Goal: Find specific page/section

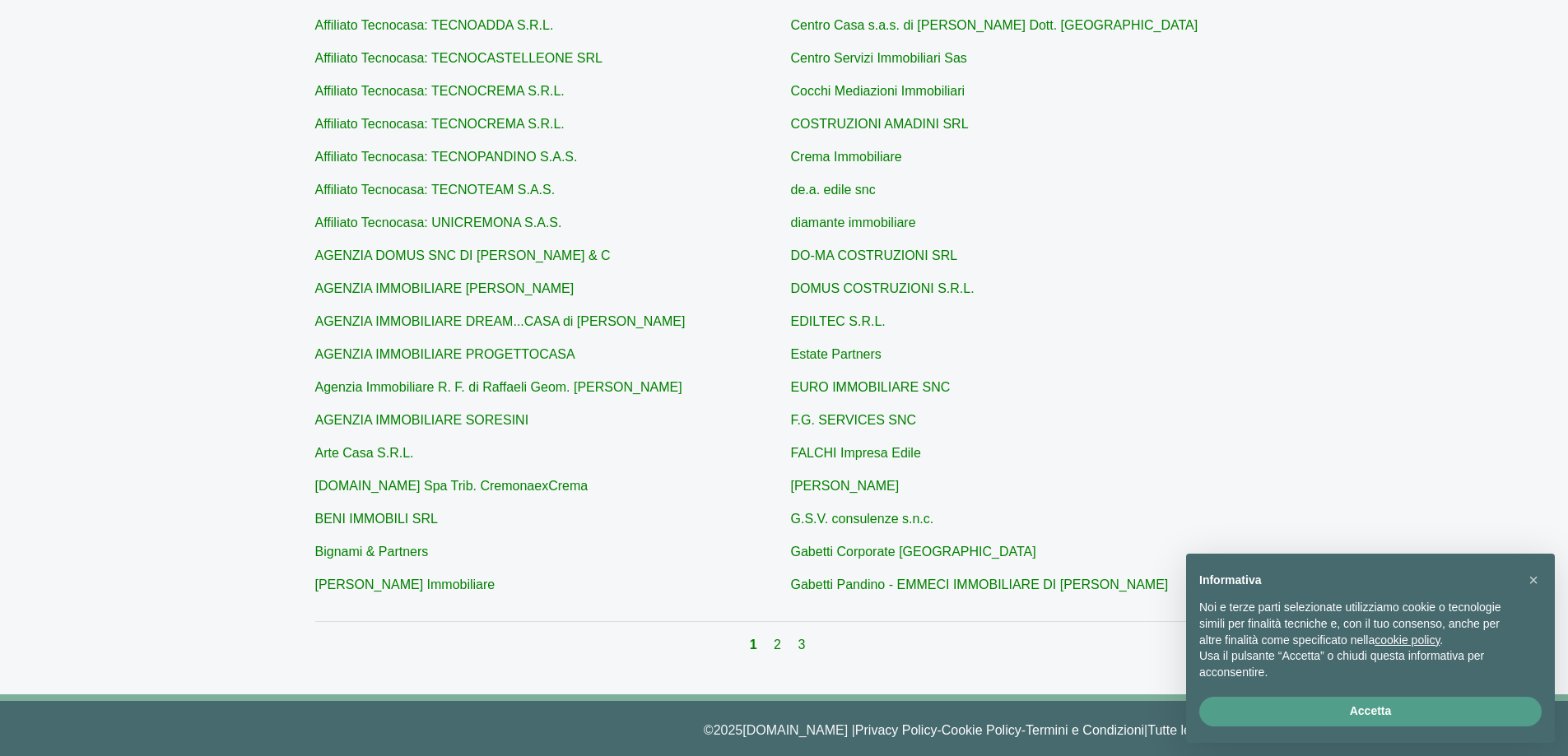
scroll to position [465, 0]
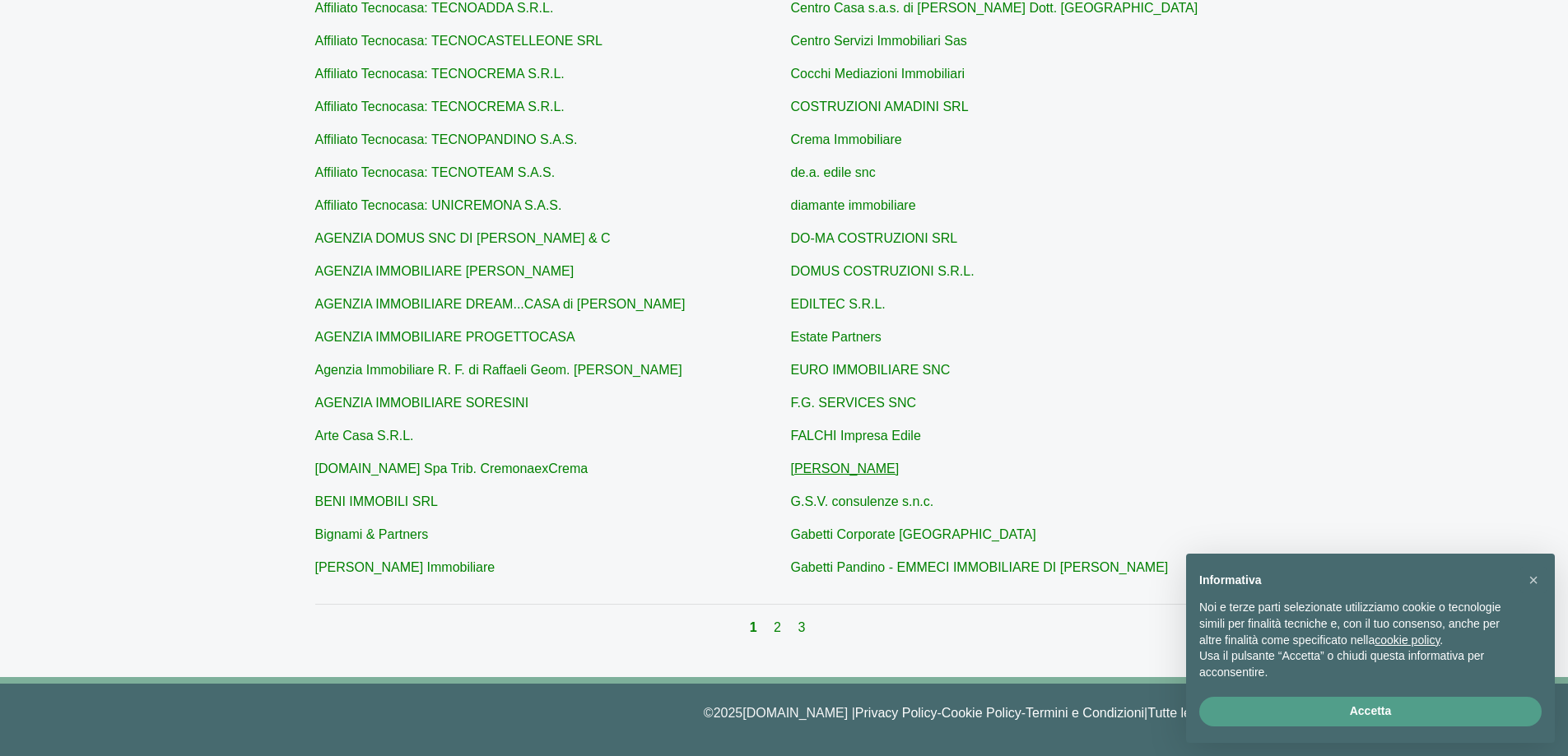
click at [811, 474] on link "[PERSON_NAME]" at bounding box center [846, 468] width 109 height 14
type input "[PERSON_NAME]"
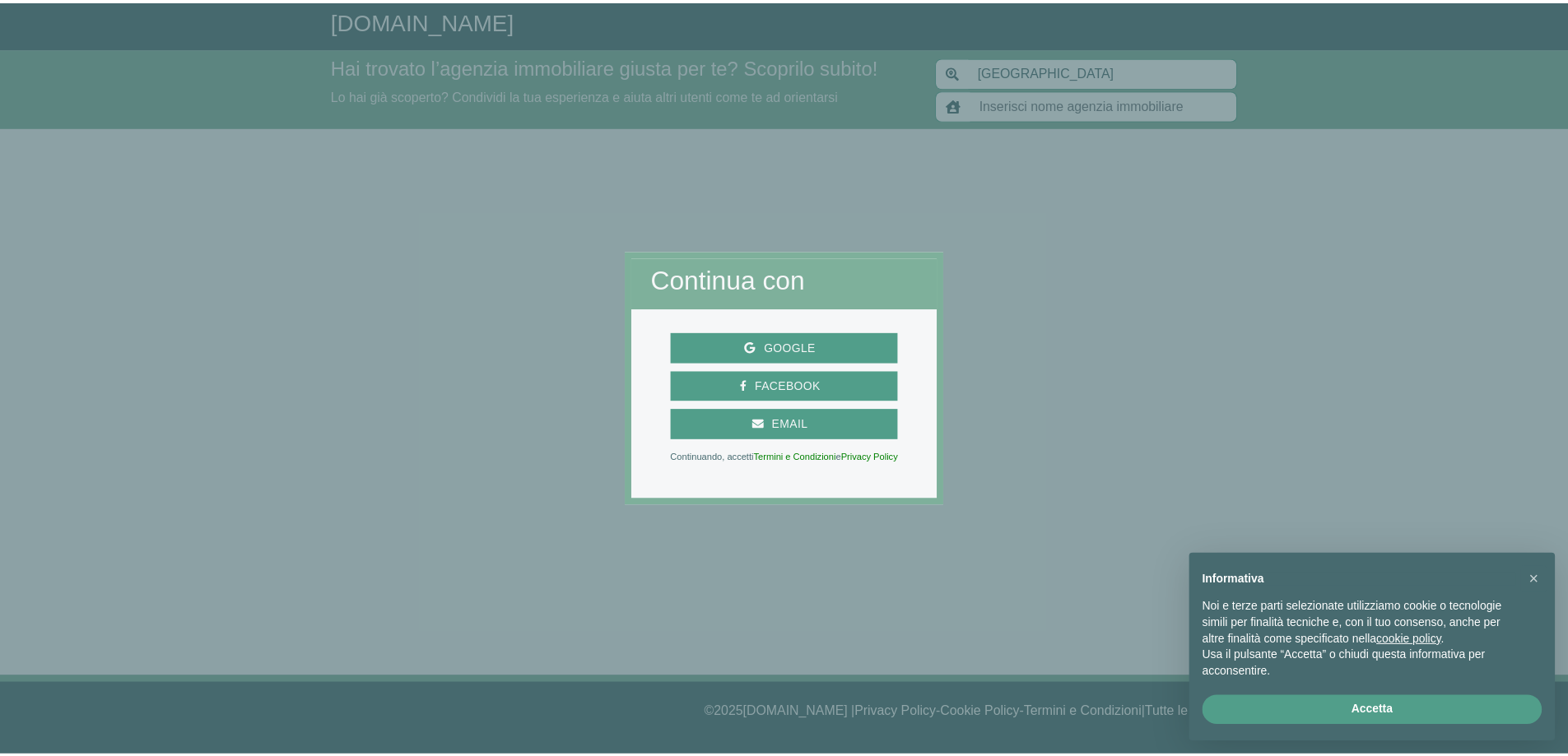
scroll to position [465, 0]
